Goal: Navigation & Orientation: Find specific page/section

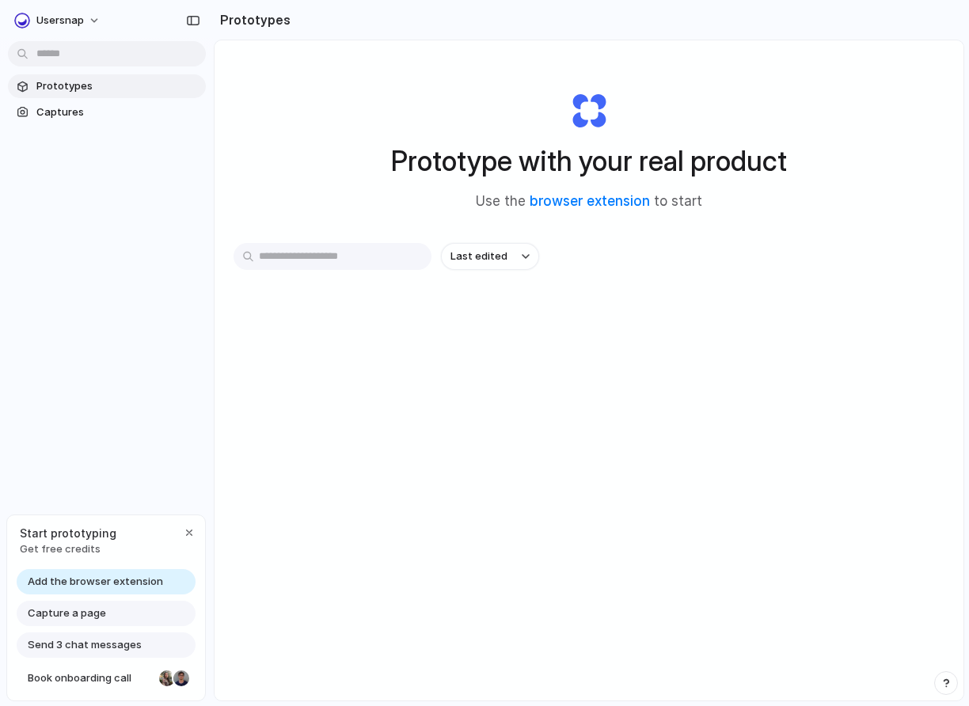
click at [334, 259] on input "text" at bounding box center [333, 256] width 198 height 27
click at [121, 186] on div "Prototypes Captures" at bounding box center [107, 166] width 214 height 332
click at [70, 549] on span "Get free credits" at bounding box center [68, 549] width 97 height 16
click at [116, 587] on span "Add the browser extension" at bounding box center [95, 582] width 135 height 16
click at [603, 199] on link "browser extension" at bounding box center [590, 201] width 120 height 16
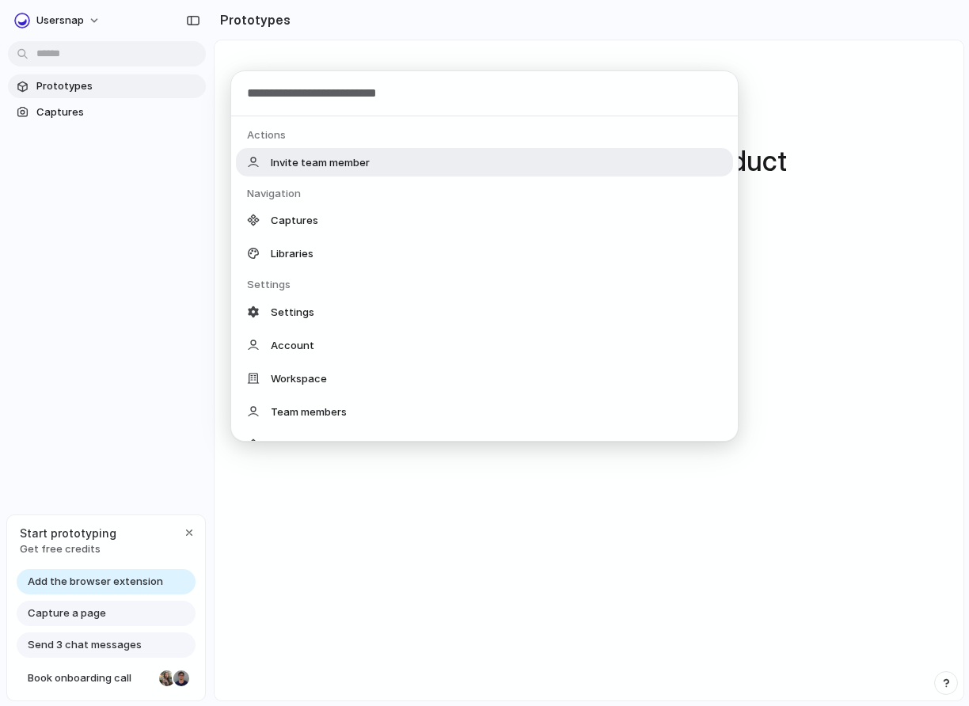
click at [71, 51] on body "Usersnap Prototypes Captures Start prototyping Get free credits Add the browser…" at bounding box center [484, 353] width 969 height 706
click at [72, 51] on div "Actions Invite team member Navigation Captures Libraries Settings Settings Acco…" at bounding box center [484, 353] width 969 height 706
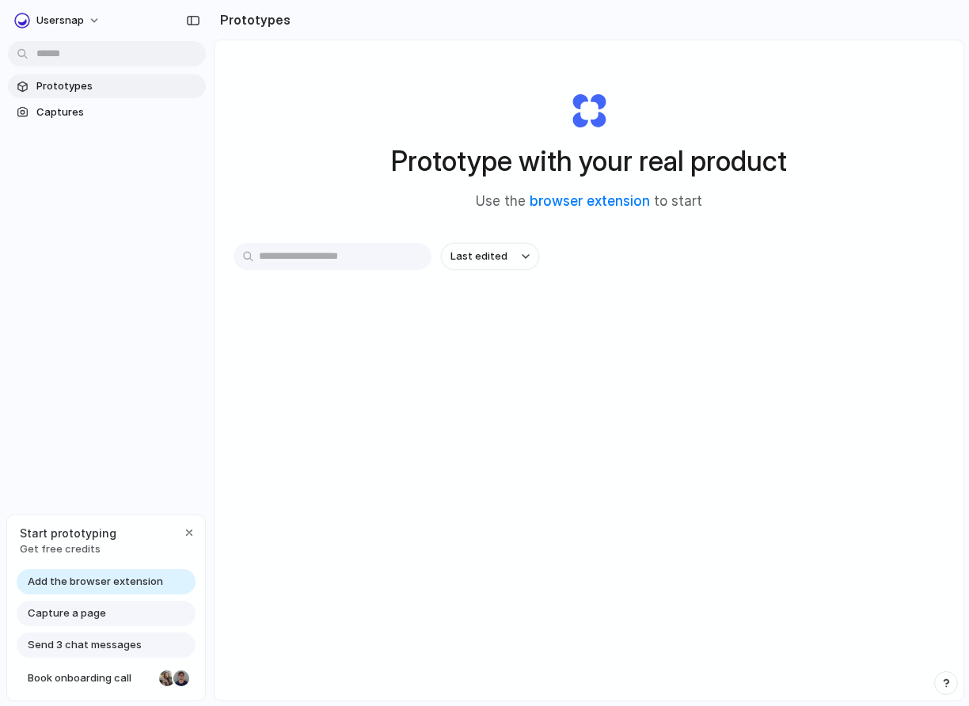
click at [63, 94] on link "Prototypes" at bounding box center [107, 86] width 198 height 24
click at [350, 256] on input "text" at bounding box center [333, 256] width 198 height 27
click at [470, 256] on span "Last edited" at bounding box center [478, 257] width 57 height 16
click at [443, 237] on div "Last edited Last created Alphabetical" at bounding box center [484, 353] width 969 height 706
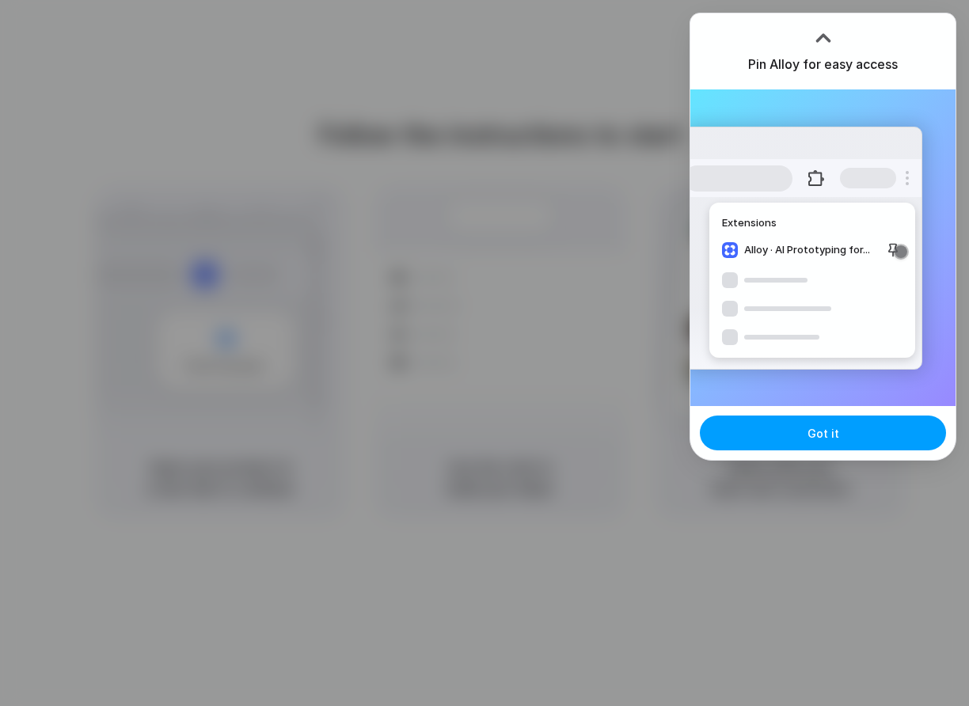
click at [825, 439] on span "Got it" at bounding box center [823, 433] width 32 height 17
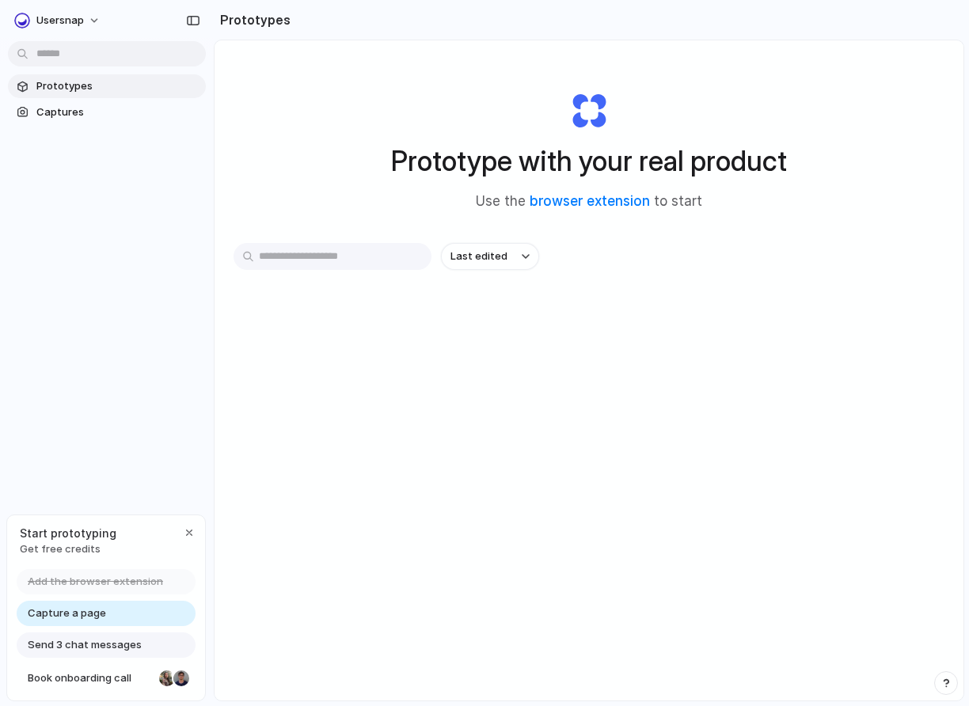
click at [693, 439] on div "Prototype with your real product Use the browser extension to start Last edited" at bounding box center [589, 412] width 749 height 744
click at [120, 615] on link "Capture a page" at bounding box center [106, 613] width 179 height 25
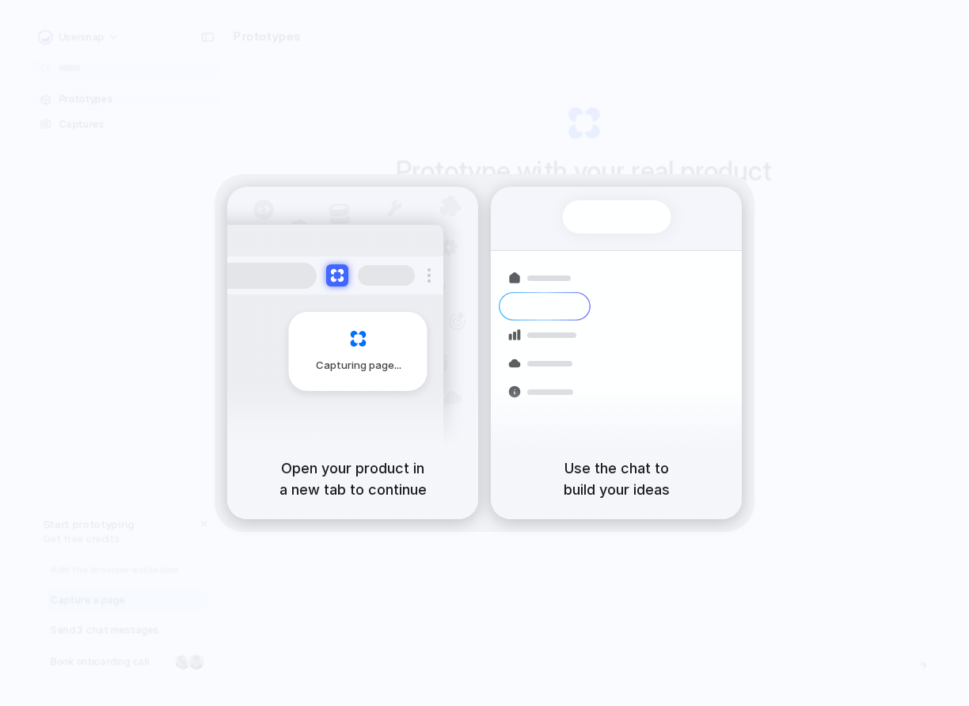
click at [282, 351] on div "Capturing page" at bounding box center [324, 345] width 239 height 243
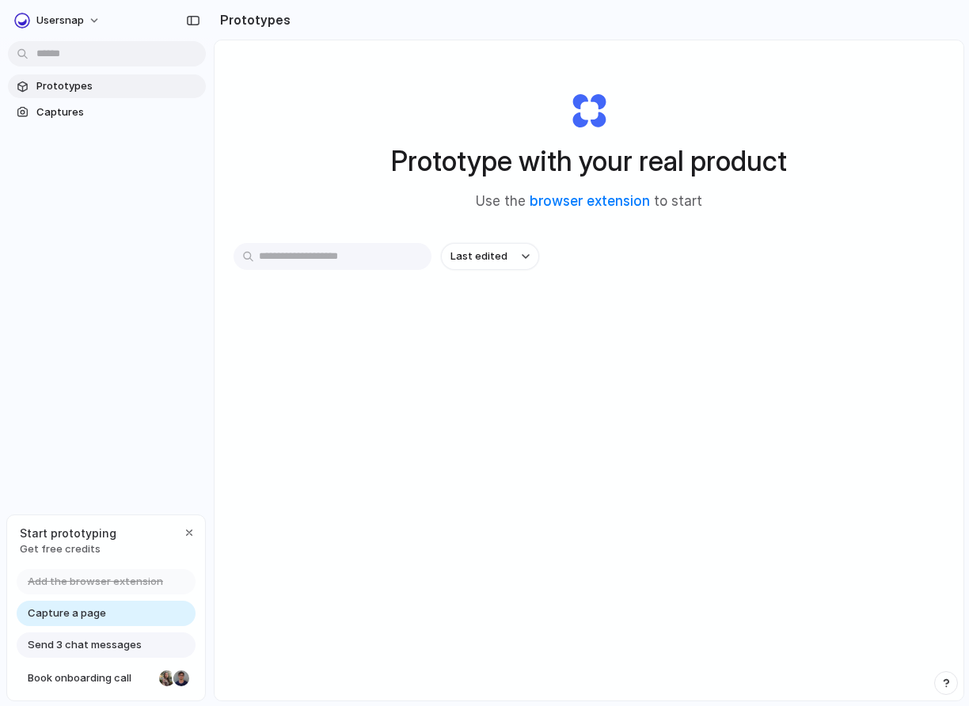
click at [90, 647] on span "Send 3 chat messages" at bounding box center [85, 645] width 114 height 16
click at [71, 103] on link "Captures" at bounding box center [107, 113] width 198 height 24
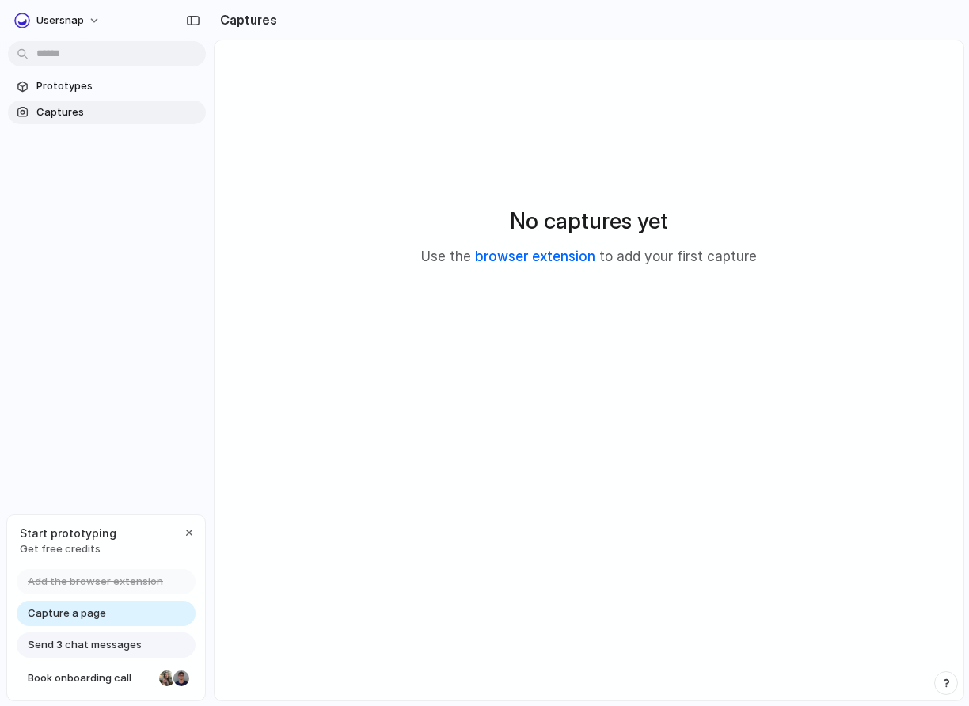
click at [549, 260] on link "browser extension" at bounding box center [535, 257] width 120 height 16
click at [545, 258] on link "browser extension" at bounding box center [535, 257] width 120 height 16
